Goal: Transaction & Acquisition: Purchase product/service

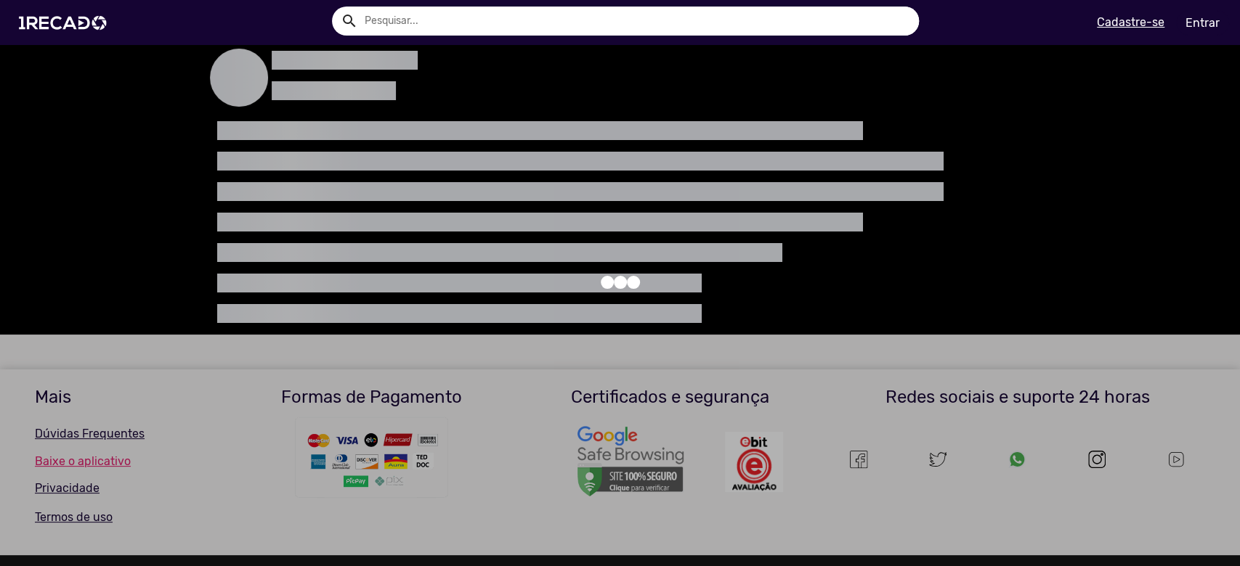
click at [392, 368] on div at bounding box center [620, 283] width 1240 height 566
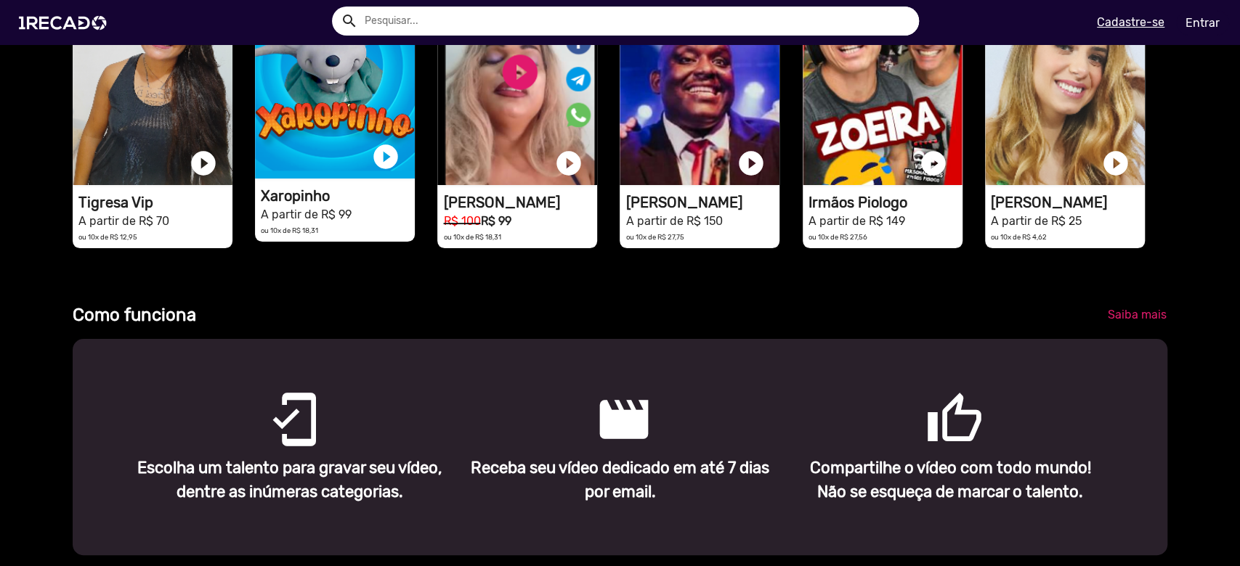
scroll to position [291, 0]
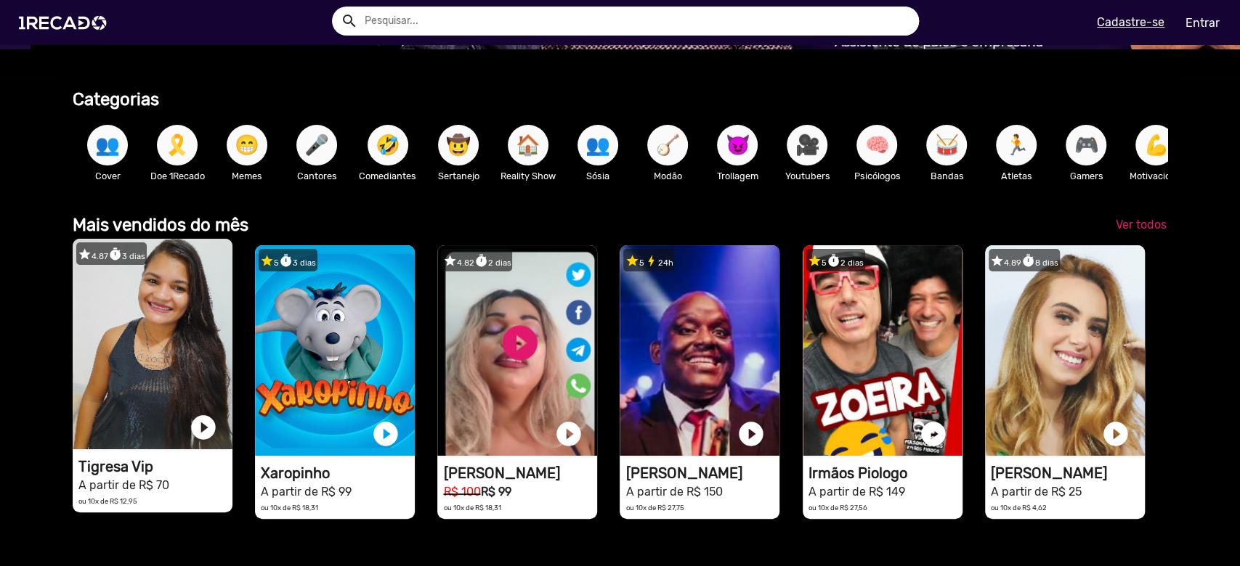
click at [140, 314] on video "1RECADO vídeos dedicados para fãs e empresas" at bounding box center [153, 344] width 160 height 211
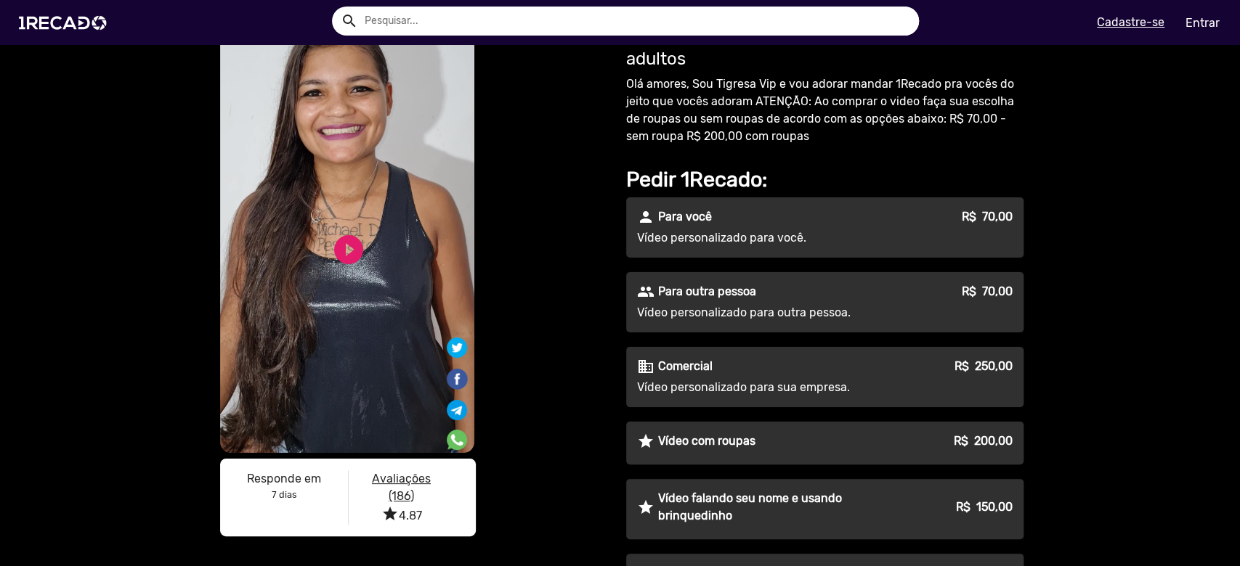
scroll to position [193, 0]
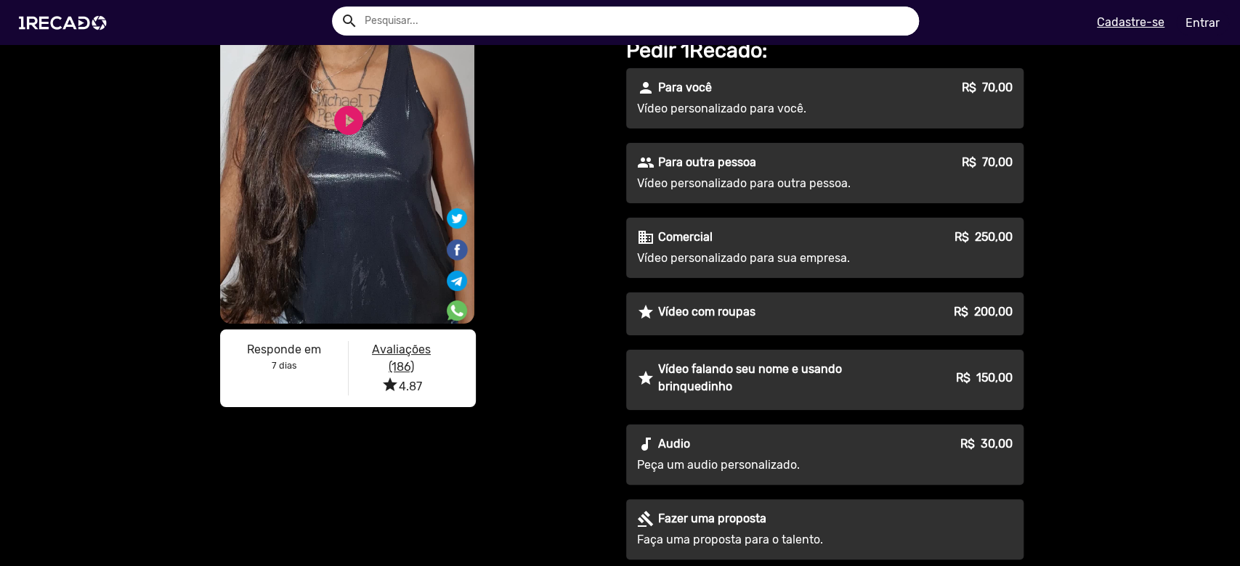
click at [767, 312] on div "star Vídeo com roupas R$ 200,00" at bounding box center [824, 312] width 375 height 17
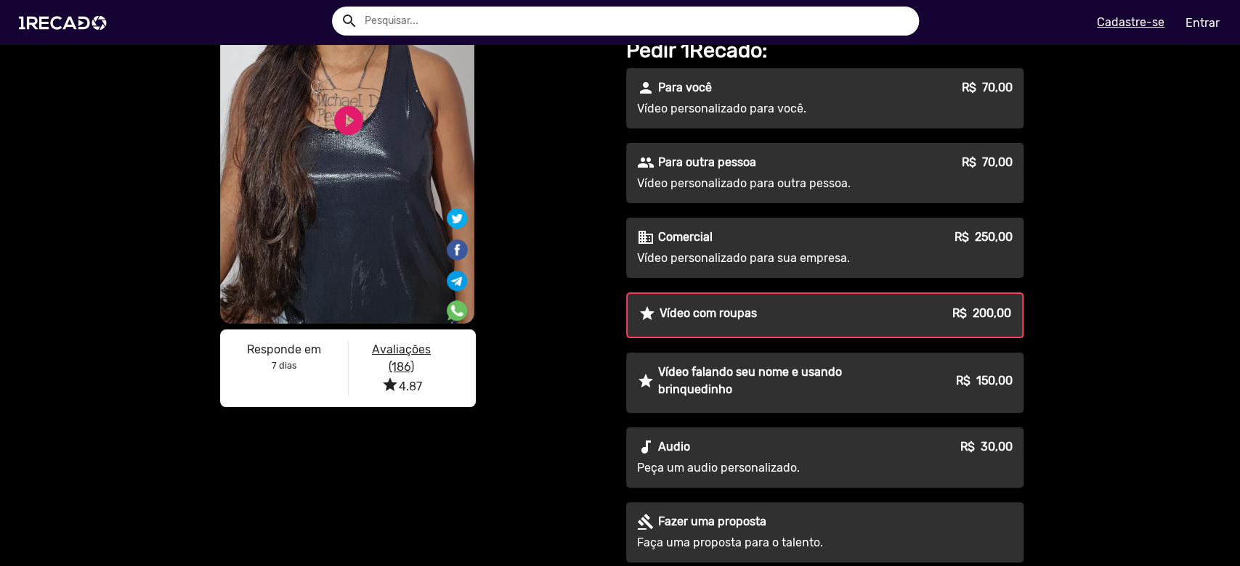
click at [405, 356] on p "Avaliações (186)" at bounding box center [401, 358] width 84 height 35
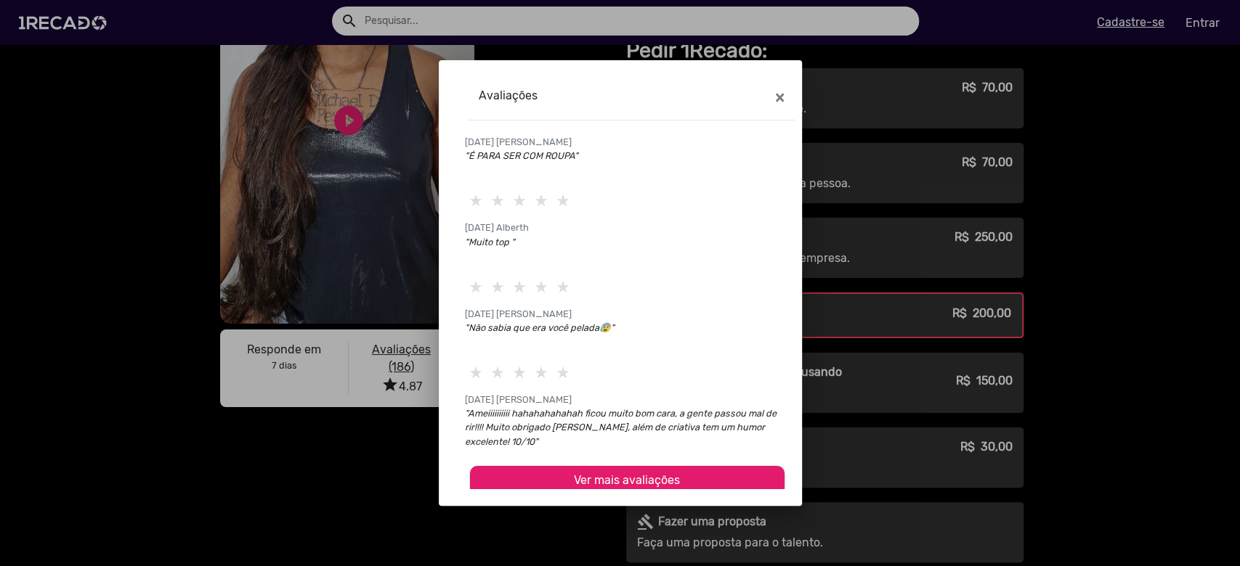
scroll to position [118, 0]
